Goal: Task Accomplishment & Management: Complete application form

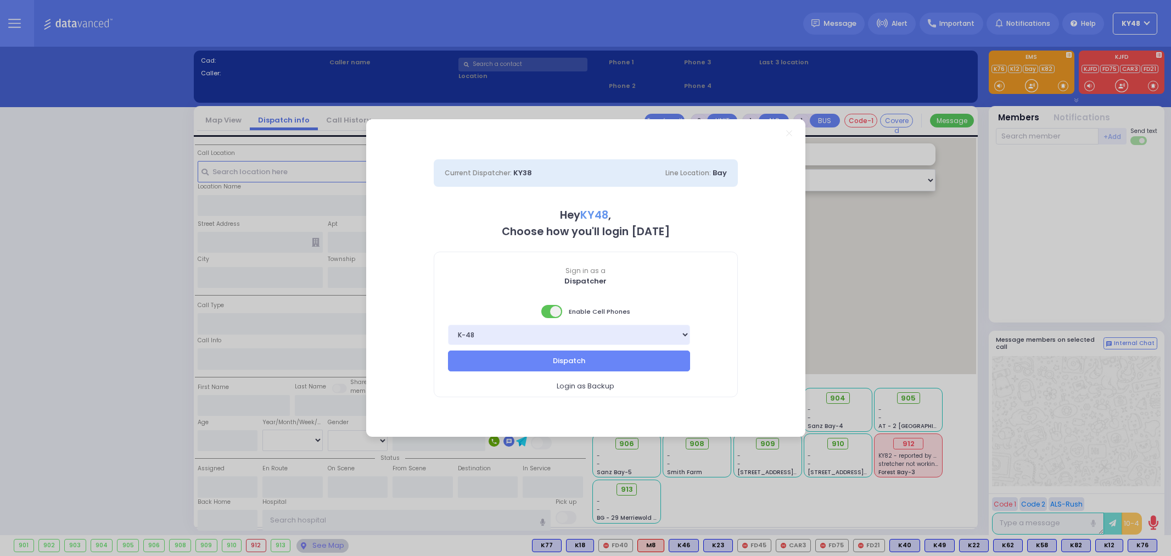
select select "13"
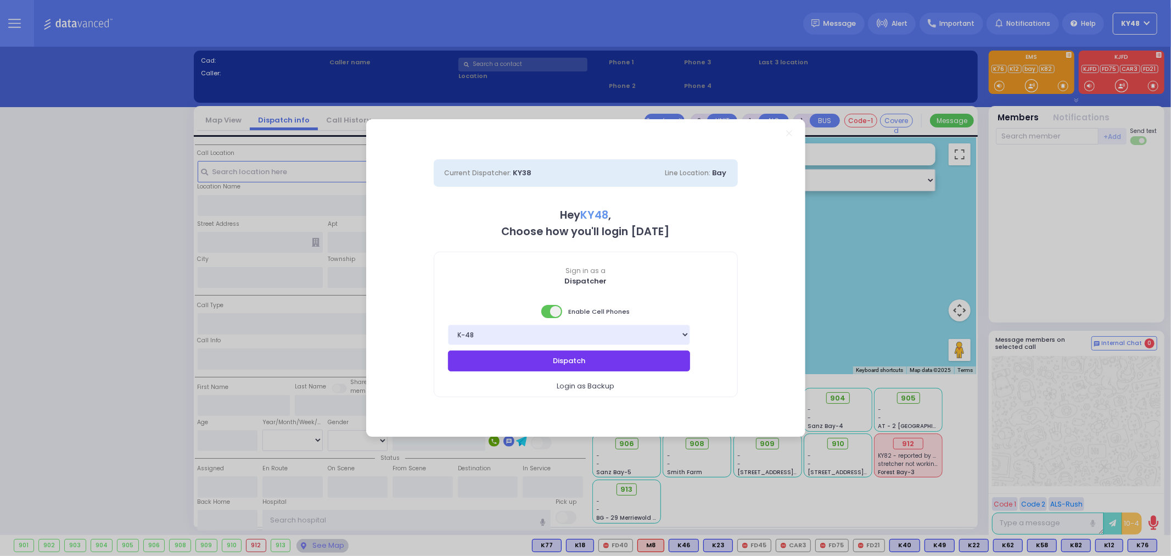
click at [636, 356] on button "Dispatch" at bounding box center [569, 360] width 243 height 21
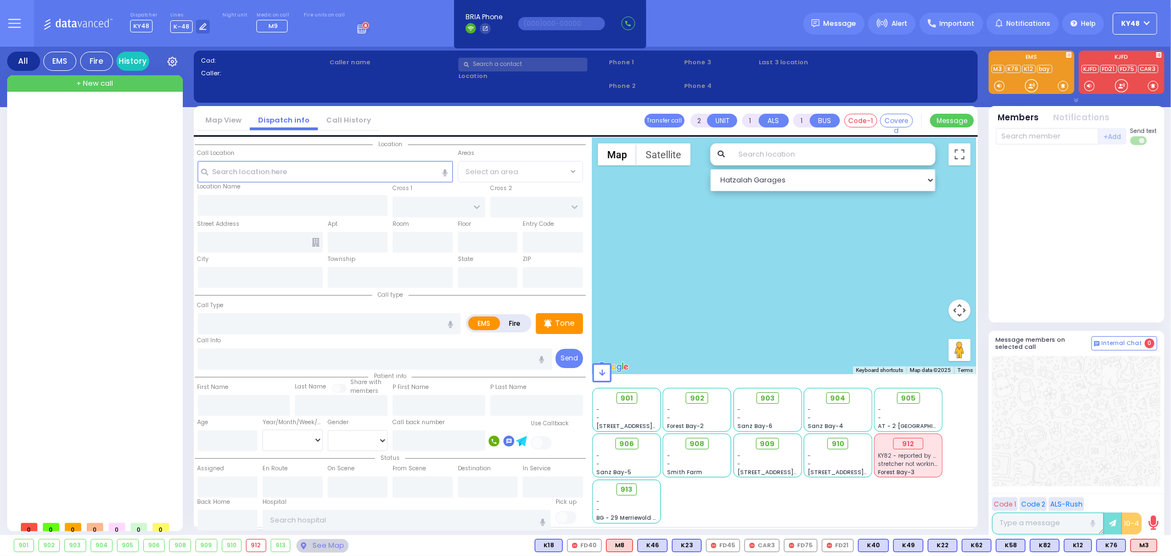
select select
radio input "true"
select select
type input "15:22"
select select "Hatzalah Garages"
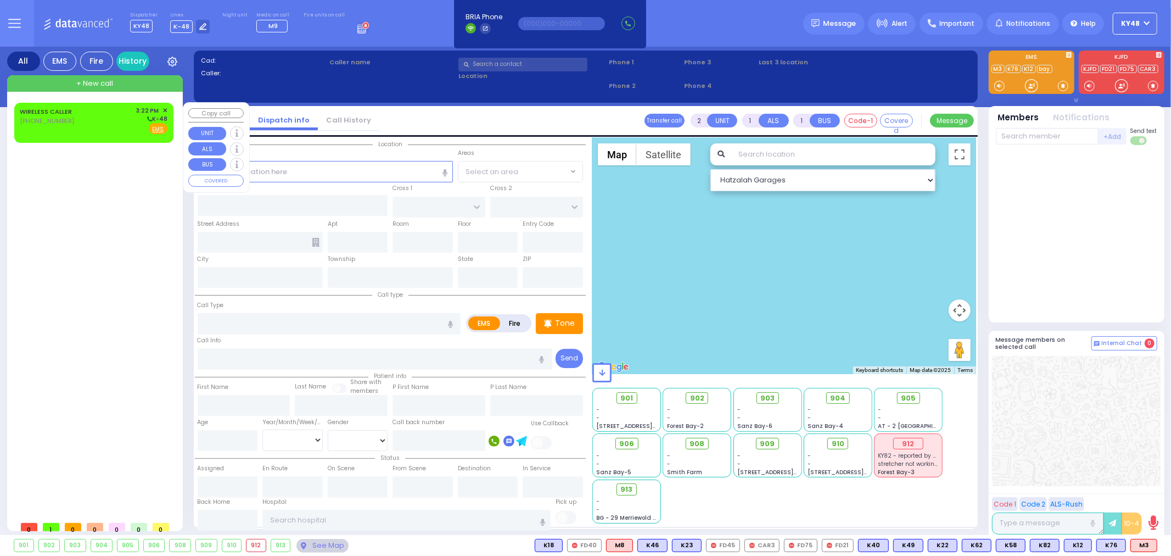
click at [94, 121] on div "WIRELESS CALLER [PHONE_NUMBER] 3:22 PM ✕ K-48" at bounding box center [94, 120] width 148 height 29
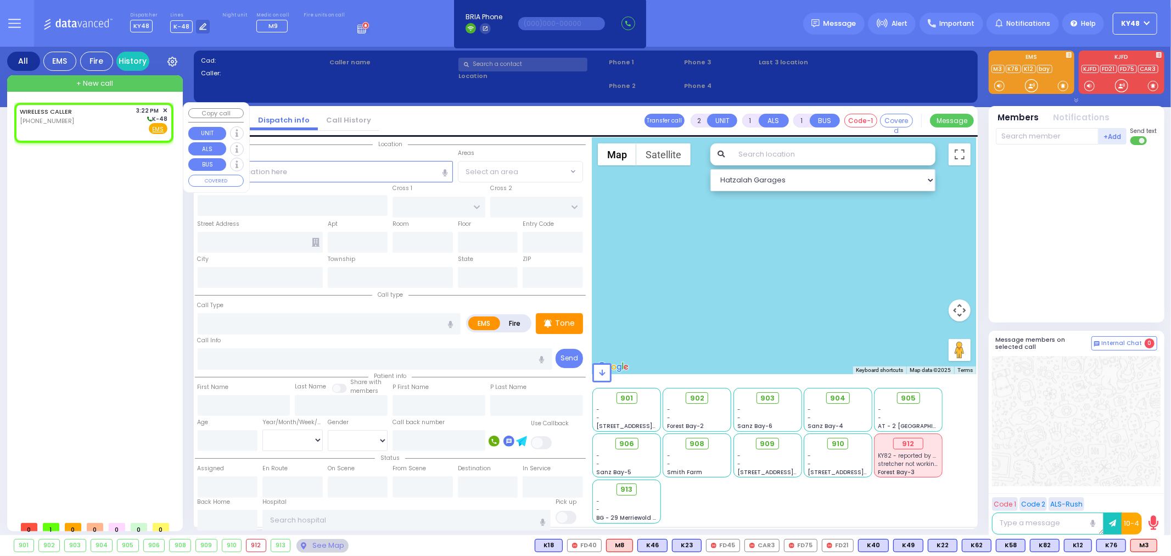
select select
radio input "true"
select select
type input "15:22"
select select "Hatzalah Garages"
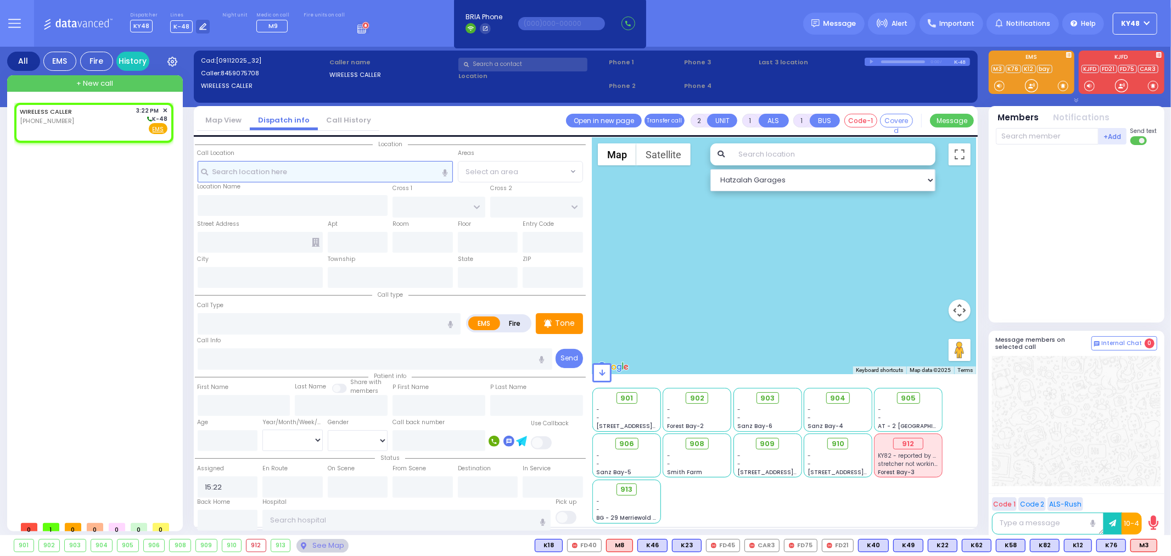
click at [228, 169] on input "text" at bounding box center [325, 171] width 255 height 21
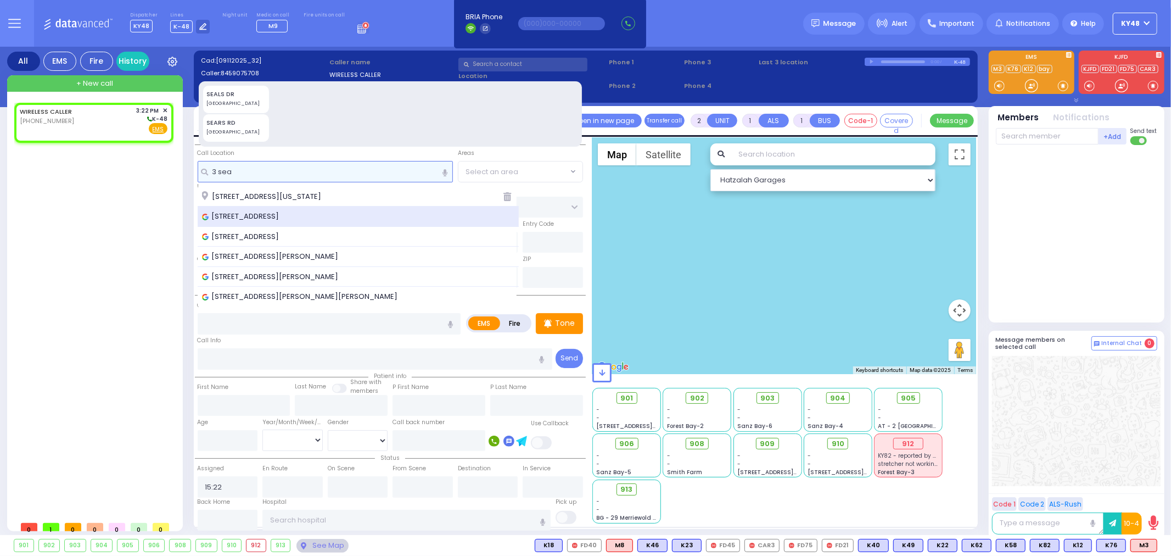
type input "3 sea"
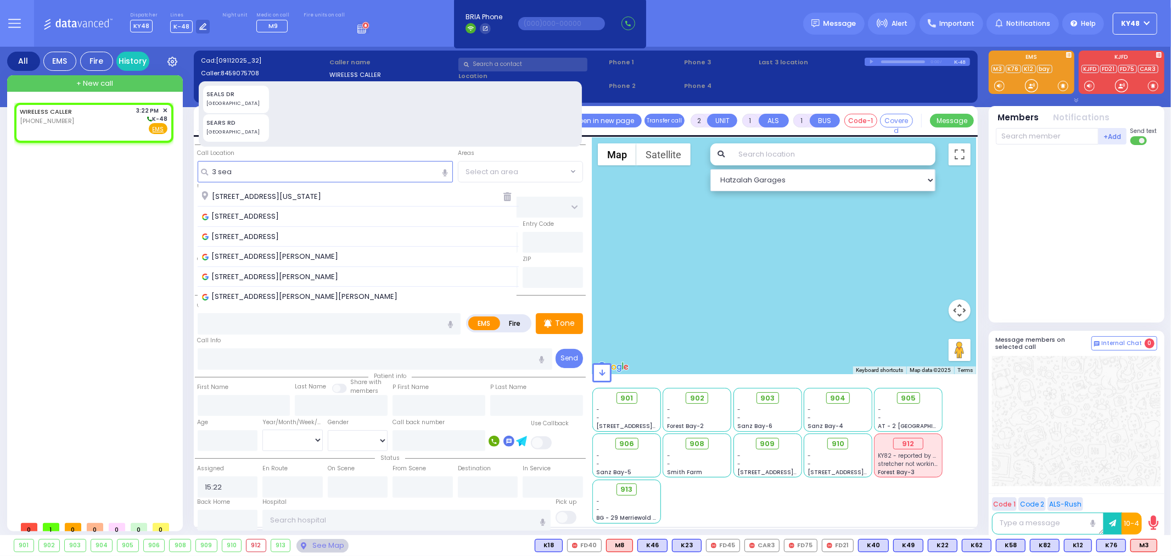
click at [257, 217] on span "[STREET_ADDRESS]" at bounding box center [242, 216] width 81 height 11
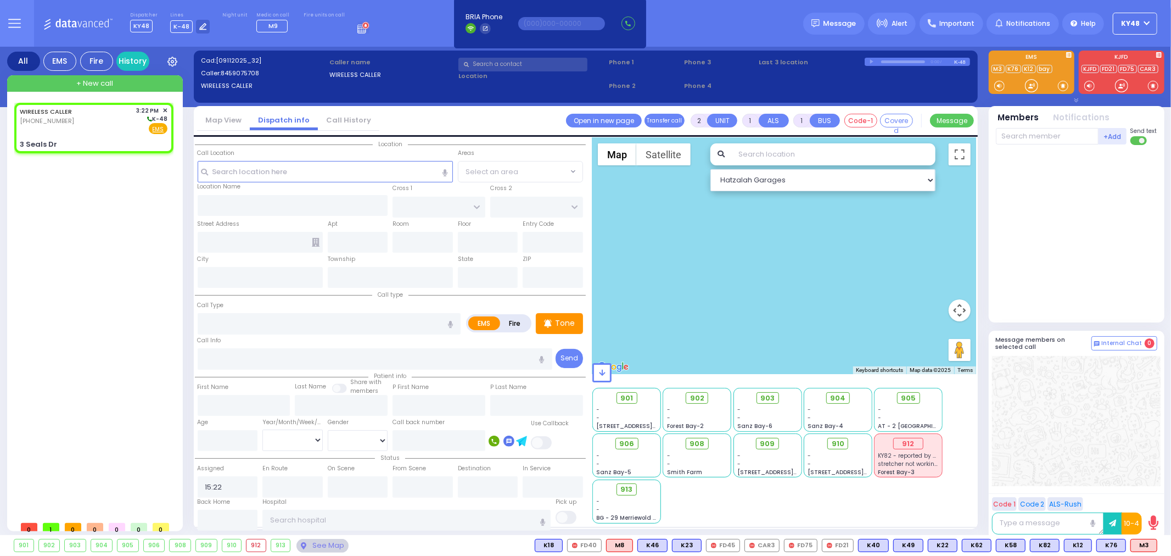
select select
radio input "true"
select select
select select "Hatzalah Garages"
type input "FORGE RD"
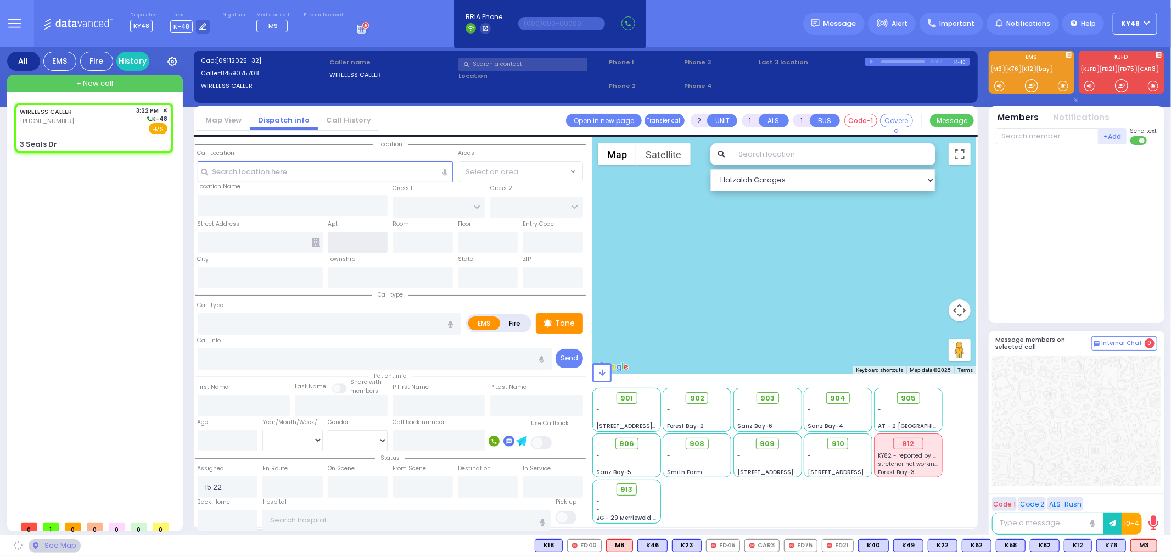
type input "[PERSON_NAME] DR"
type input "3 Seals Dr"
type input "Monroe"
type input "[US_STATE]"
type input "10950"
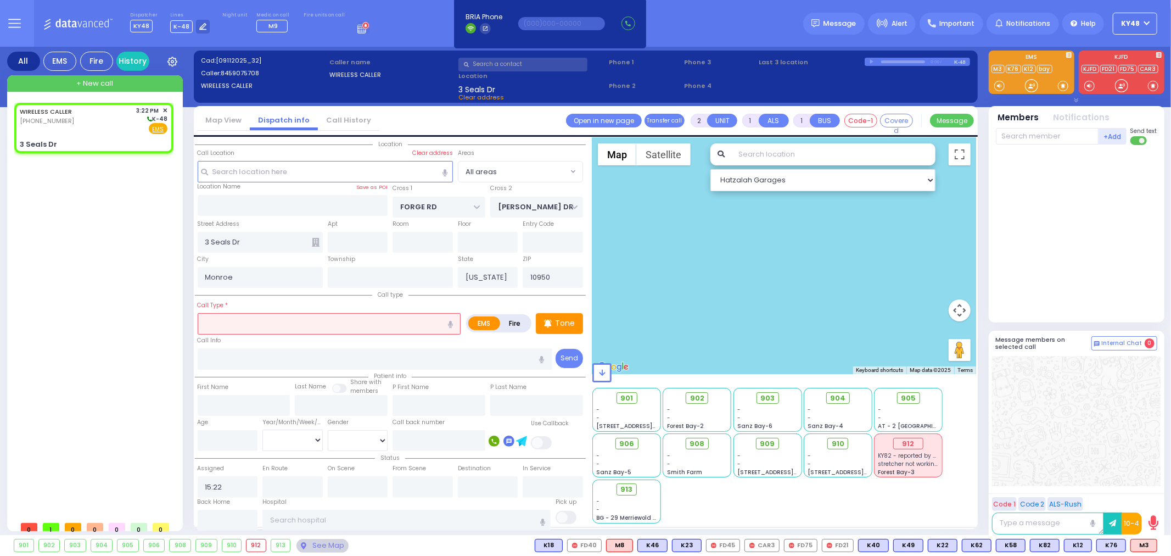
click at [266, 319] on input "text" at bounding box center [329, 323] width 263 height 21
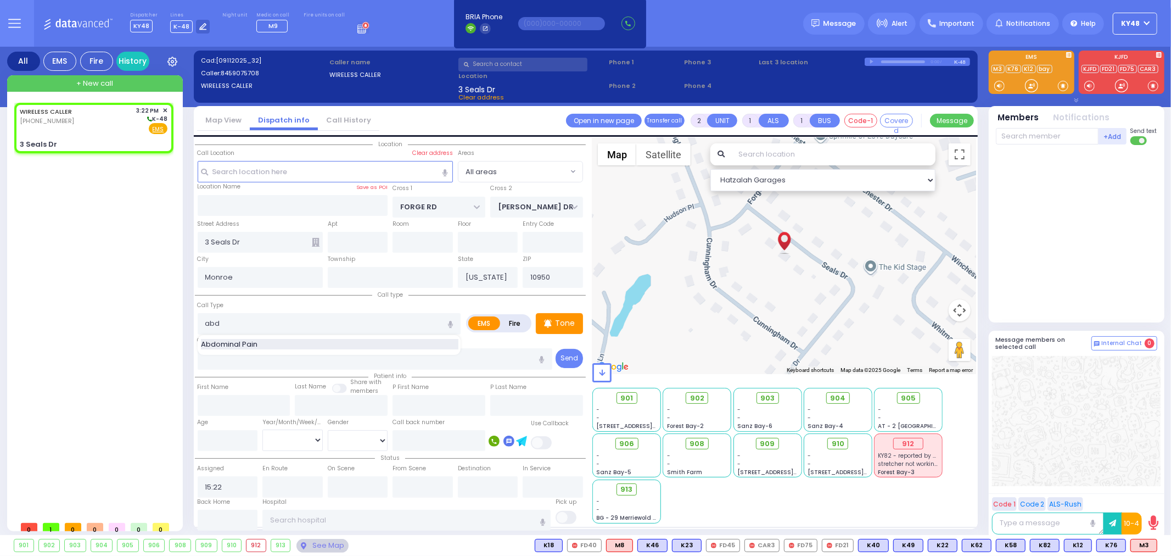
click at [272, 339] on div "Abdominal Pain" at bounding box center [329, 344] width 257 height 11
type input "Abdominal Pain"
type input "1"
type input "0"
click at [212, 435] on input "number" at bounding box center [228, 440] width 60 height 21
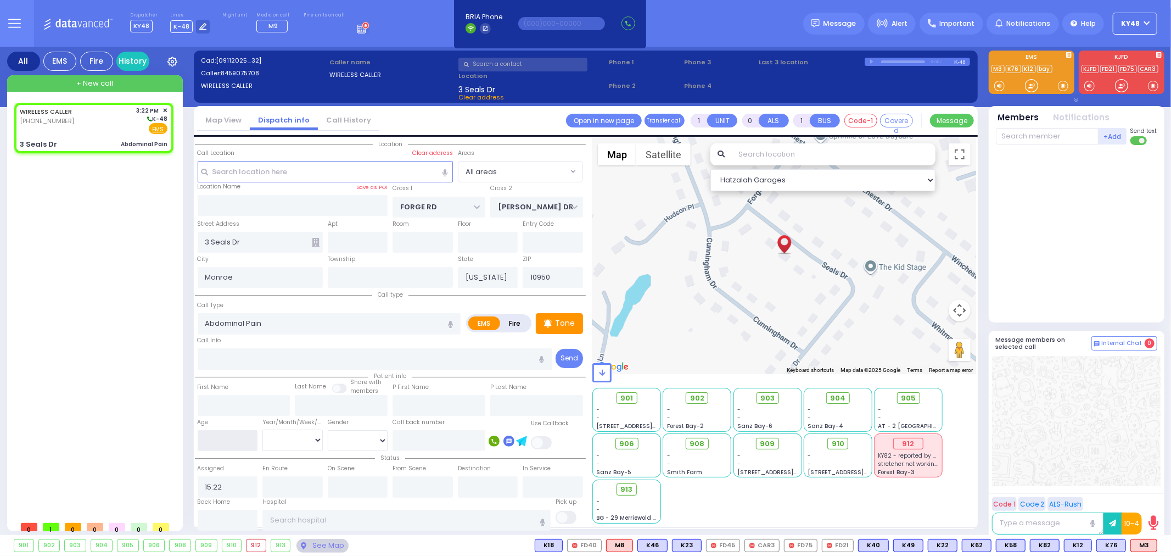
select select
radio input "true"
select select
select select "Hatzalah Garages"
type input "3"
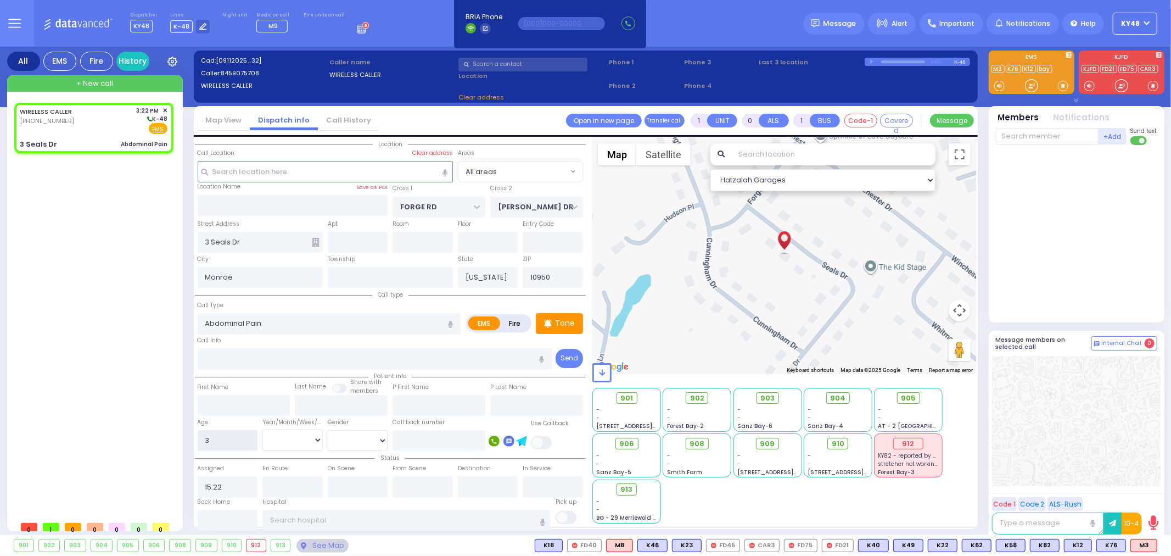
select select
radio input "true"
select select
type input "30"
select select "Hatzalah Garages"
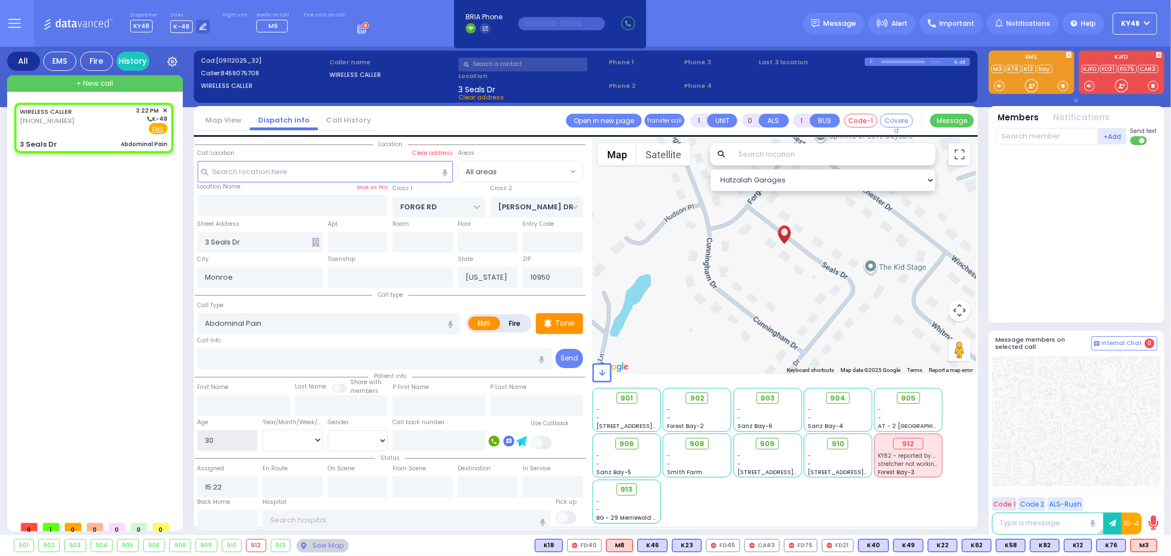
type input "30"
click at [278, 446] on select "Year Month Week Day" at bounding box center [292, 439] width 60 height 21
select select
radio input "true"
select select
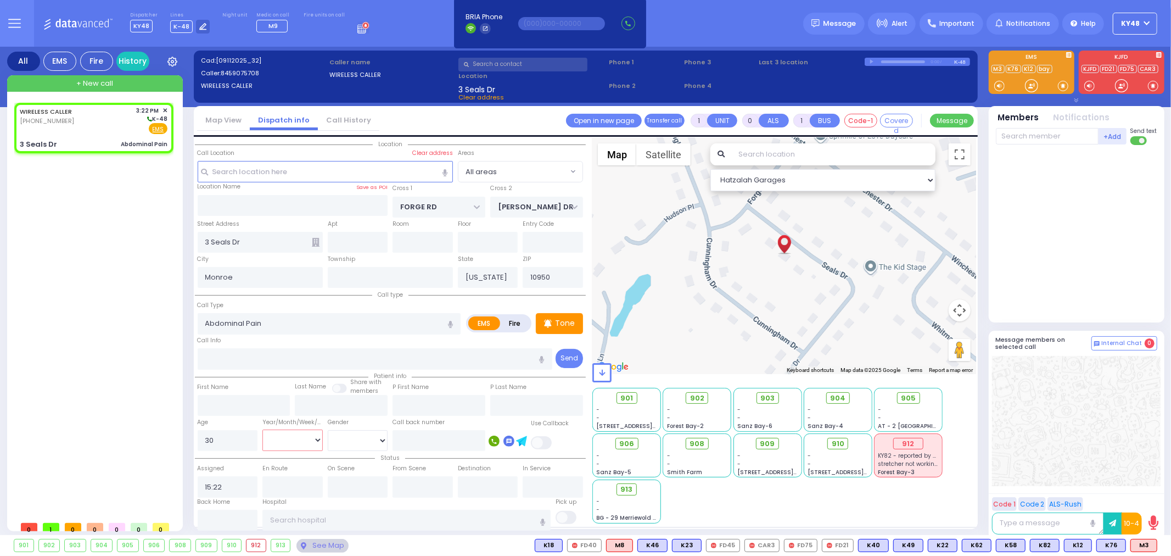
select select "Hatzalah Garages"
select select "Year"
click at [262, 429] on select "Year Month Week Day" at bounding box center [292, 439] width 60 height 21
select select
radio input "true"
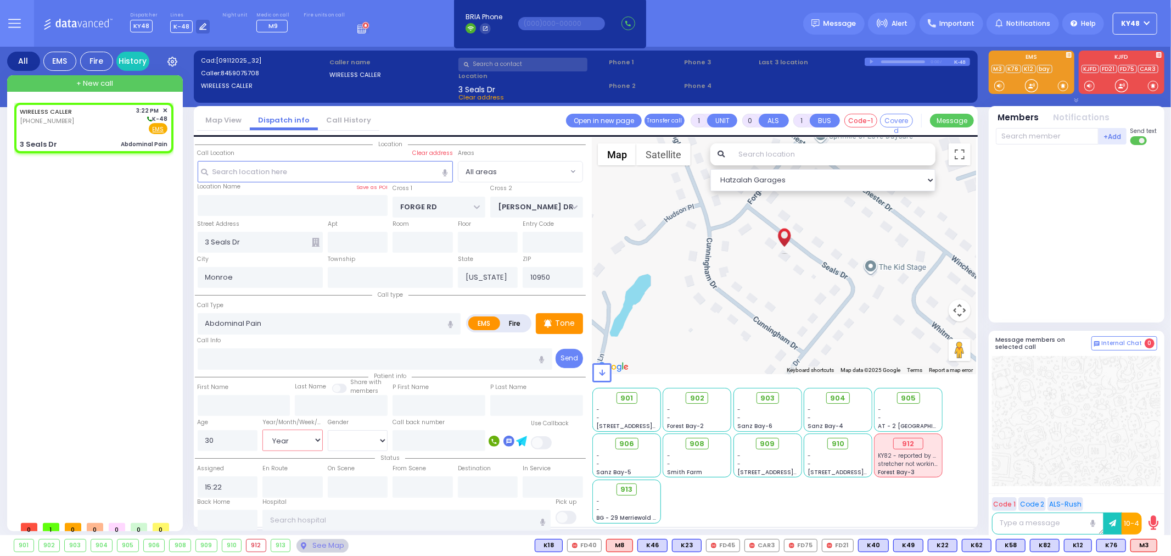
select select "Year"
select select "Hatzalah Garages"
click at [249, 239] on input "3 Seals Dr" at bounding box center [260, 242] width 125 height 21
type input "3 Se"
select select
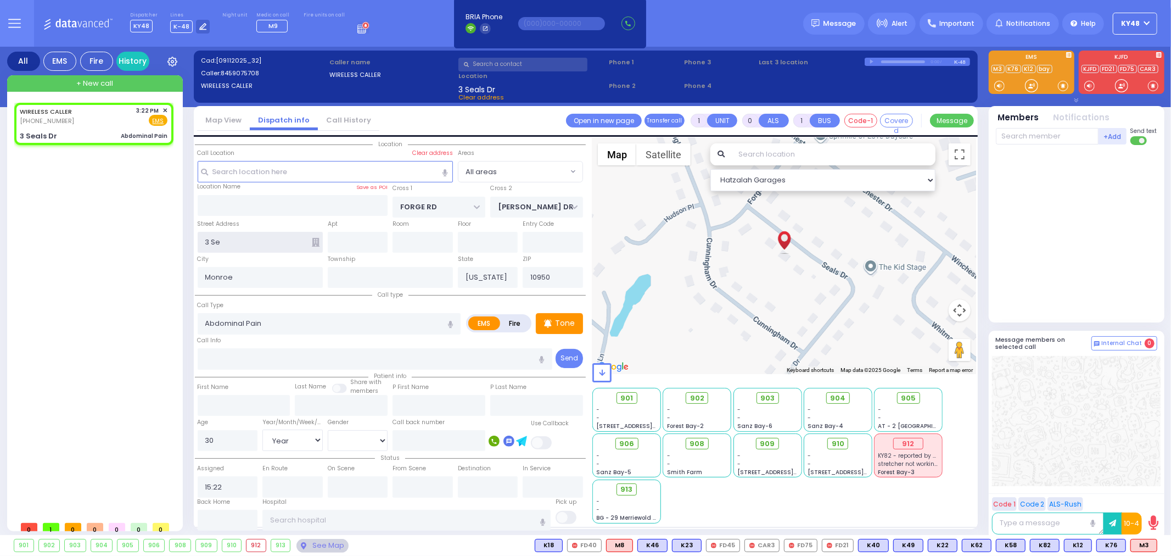
radio input "true"
select select "Year"
select select "Hatzalah Garages"
type input "3 Sears"
click at [249, 170] on input "text" at bounding box center [325, 171] width 255 height 21
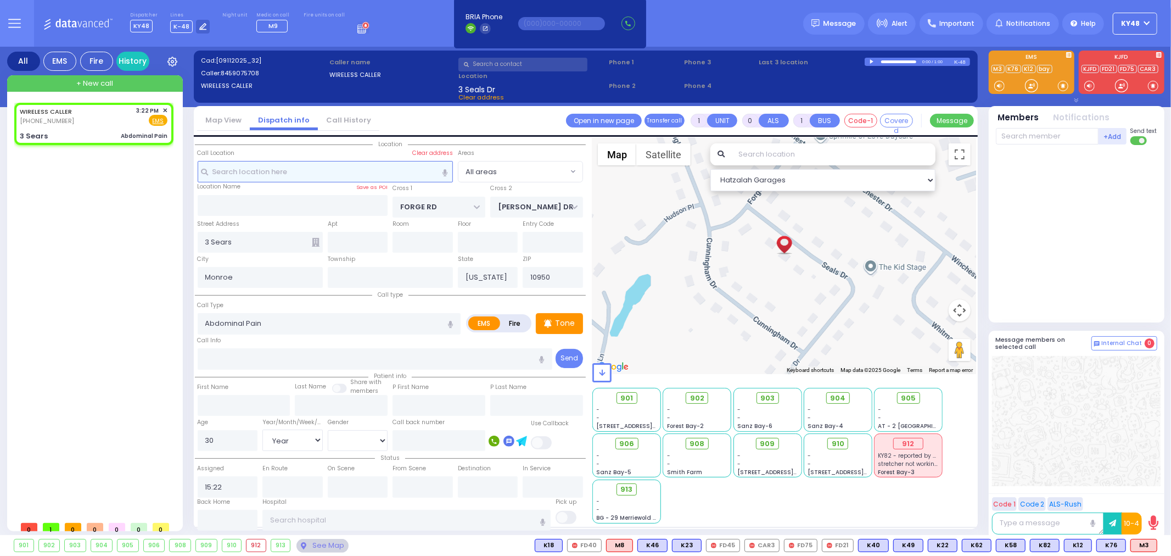
select select
radio input "true"
select select "Year"
type input "3"
select select "Hatzalah Garages"
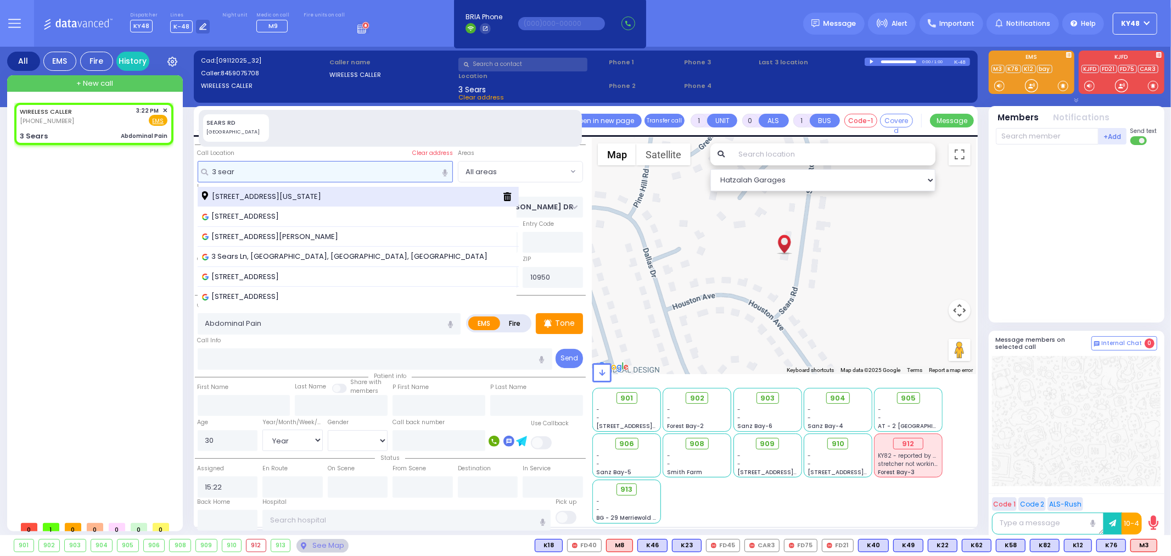
type input "3 sear"
click at [245, 195] on span "[STREET_ADDRESS][US_STATE]" at bounding box center [263, 196] width 123 height 11
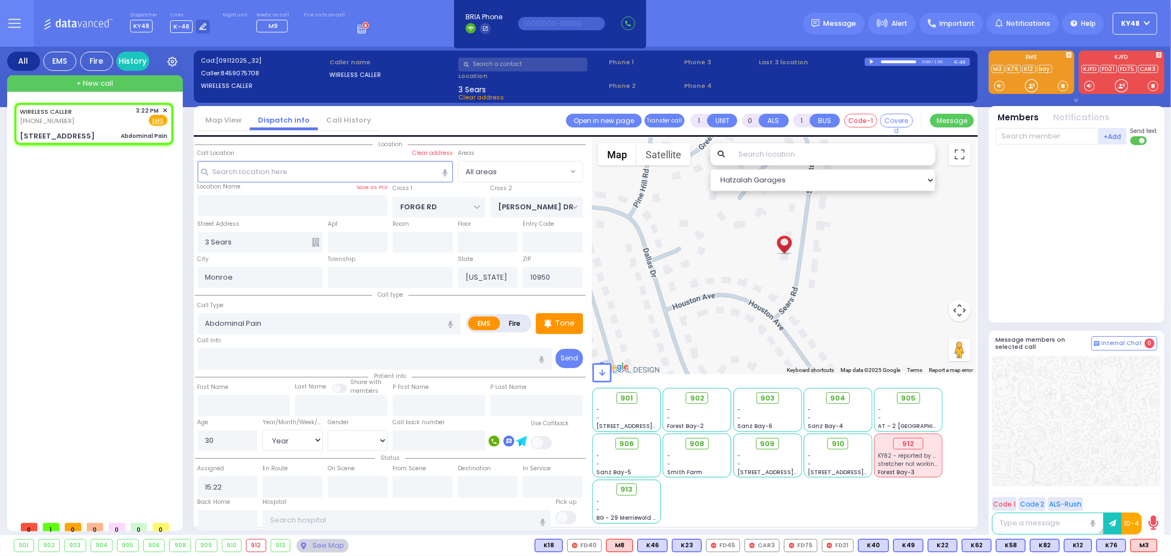
select select
radio input "true"
select select "Year"
select select "Hatzalah Garages"
type input "[STREET_ADDRESS]"
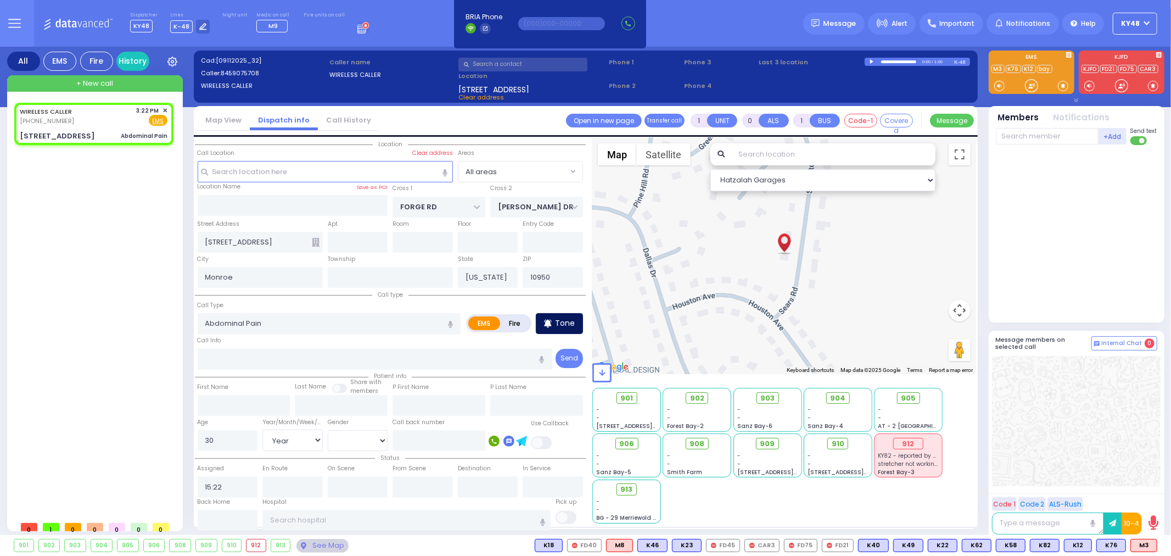
click at [564, 321] on p "Tone" at bounding box center [565, 323] width 20 height 12
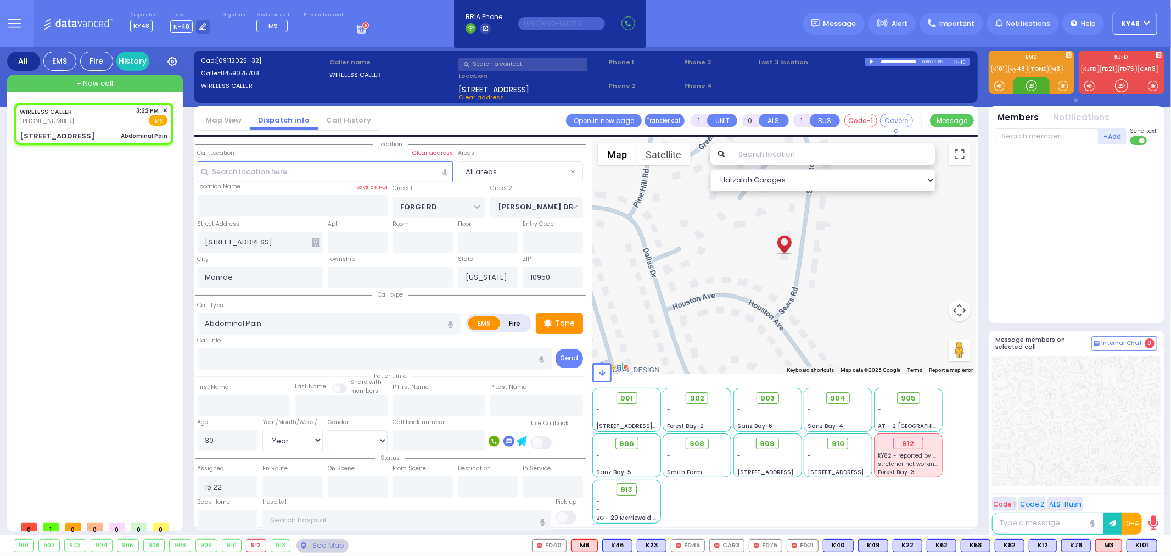
click at [1034, 87] on div at bounding box center [1031, 85] width 11 height 11
click at [144, 136] on div "Abdominal Pain" at bounding box center [144, 136] width 47 height 8
select select
radio input "true"
select select "Year"
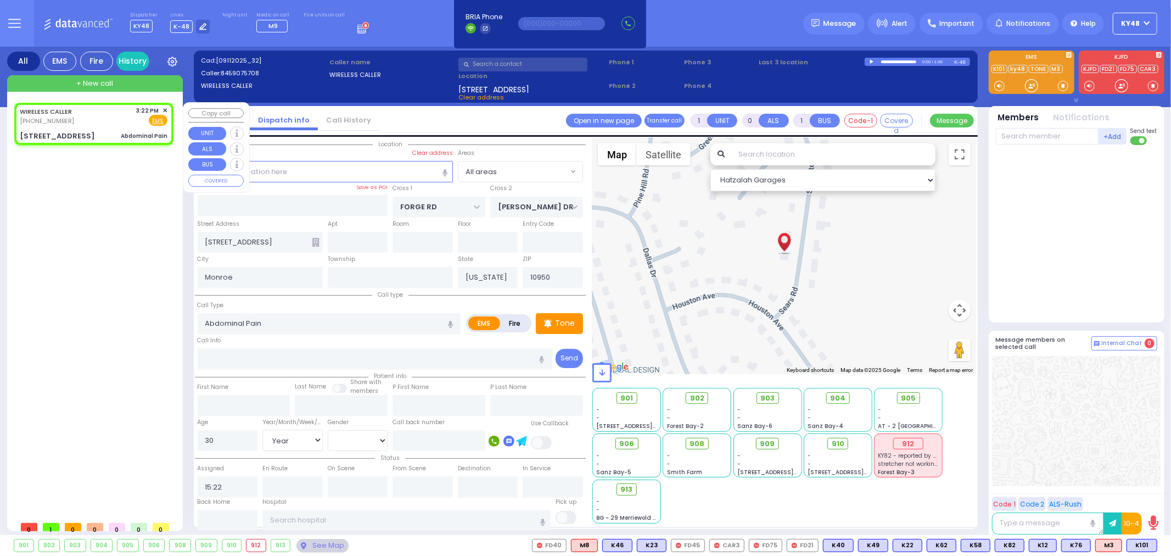
select select "Hatzalah Garages"
click at [1143, 547] on span "K101" at bounding box center [1142, 545] width 30 height 12
select select
radio input "true"
select select "Year"
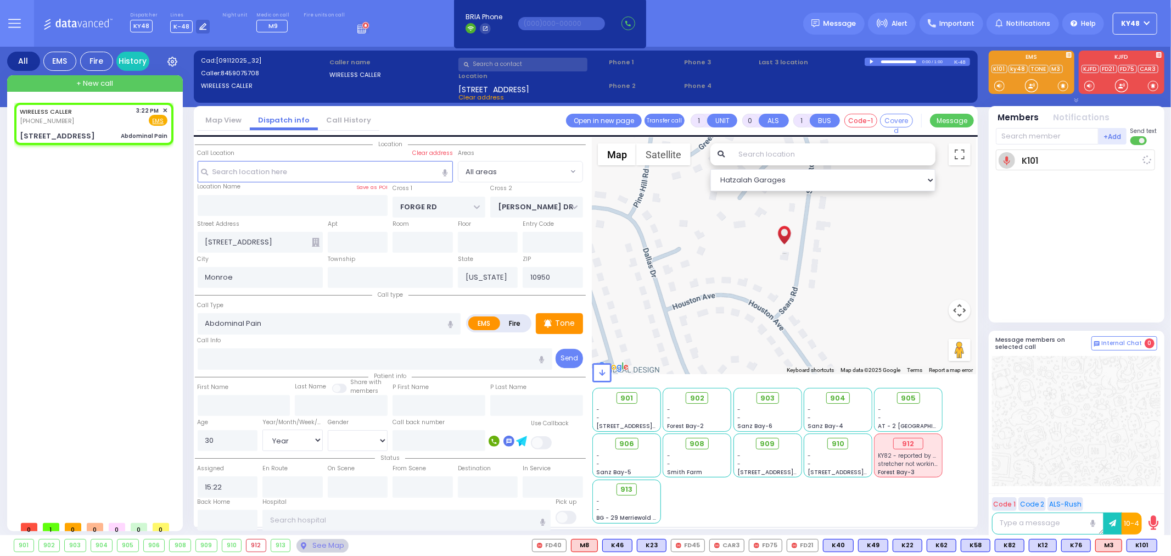
type input "15:24"
select select "Hatzalah Garages"
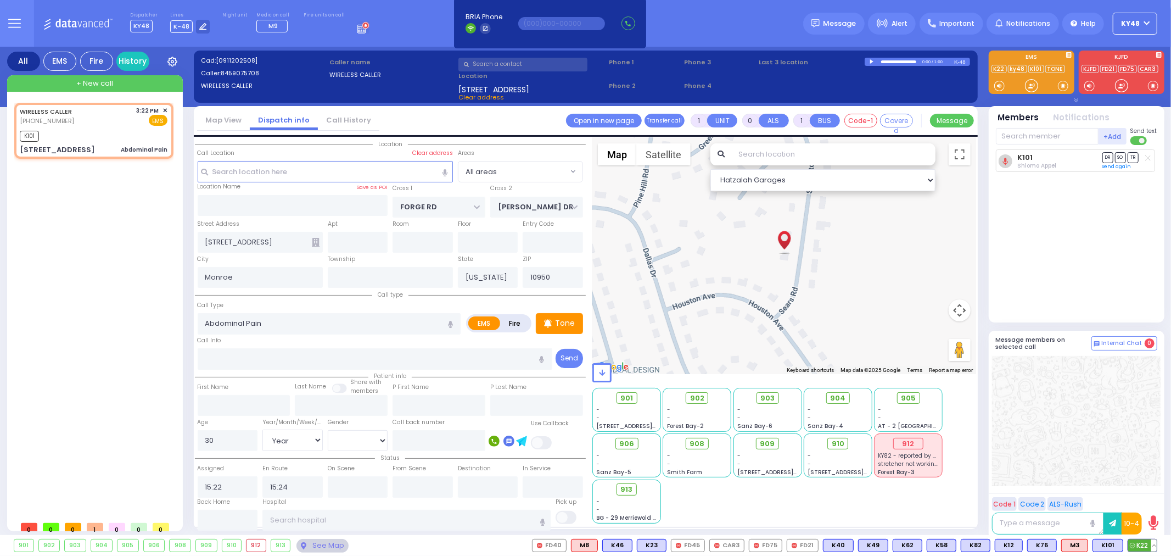
click at [1143, 545] on span "K22" at bounding box center [1142, 545] width 29 height 12
select select
radio input "true"
select select "Year"
select select "Hatzalah Garages"
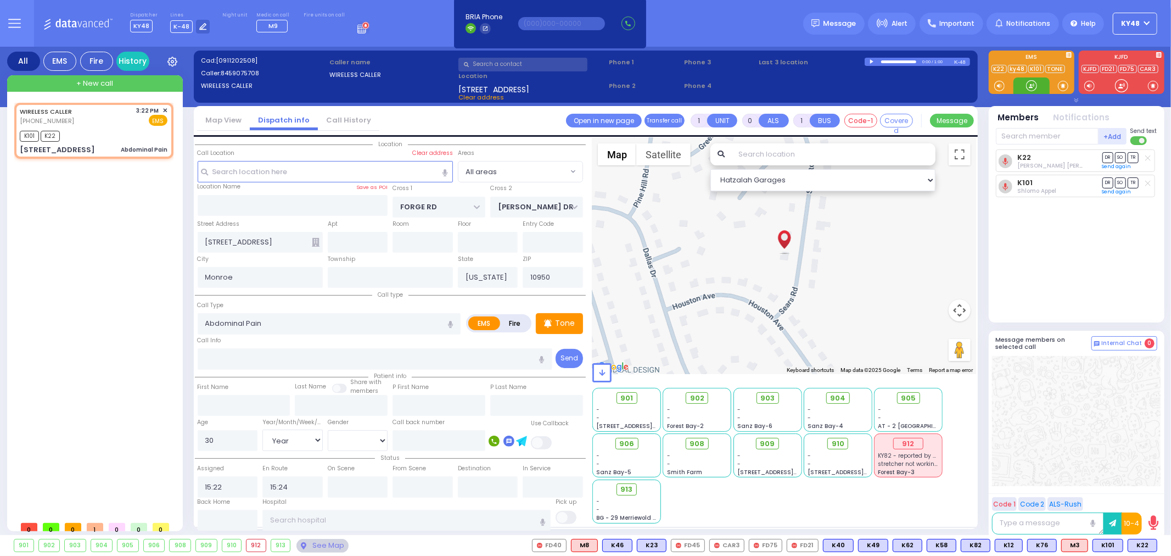
click at [1034, 89] on div at bounding box center [1031, 85] width 11 height 11
